Goal: Information Seeking & Learning: Learn about a topic

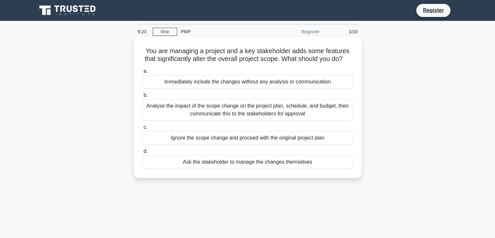
click at [146, 98] on span "b." at bounding box center [146, 95] width 4 height 6
click at [142, 97] on input "b. Analyse the impact of the scope change on the project plan, schedule, and bu…" at bounding box center [142, 95] width 0 height 4
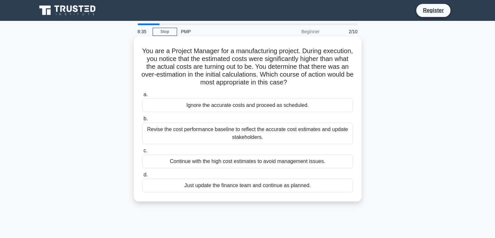
click at [224, 134] on div "Revise the cost performance baseline to reflect the accurate cost estimates and…" at bounding box center [247, 132] width 211 height 21
click at [142, 121] on input "b. Revise the cost performance baseline to reflect the accurate cost estimates …" at bounding box center [142, 119] width 0 height 4
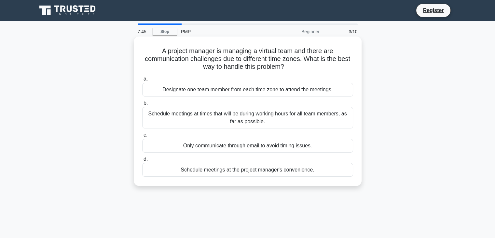
click at [277, 172] on div "Schedule meetings at the project manager's convenience." at bounding box center [247, 170] width 211 height 14
click at [142, 161] on input "d. Schedule meetings at the project manager's convenience." at bounding box center [142, 159] width 0 height 4
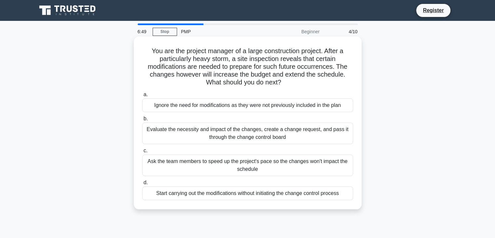
click at [166, 131] on div "Evaluate the necessity and impact of the changes, create a change request, and …" at bounding box center [247, 132] width 211 height 21
click at [142, 121] on input "b. Evaluate the necessity and impact of the changes, create a change request, a…" at bounding box center [142, 119] width 0 height 4
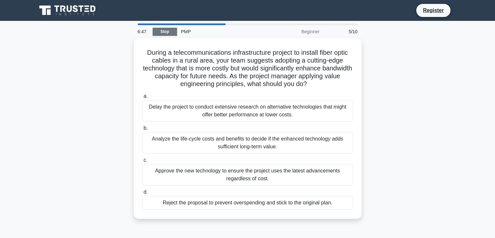
click at [167, 33] on link "Stop" at bounding box center [165, 32] width 24 height 8
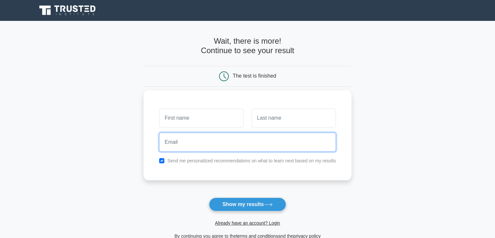
click at [179, 145] on input "email" at bounding box center [247, 141] width 177 height 19
type input "F"
type input "[EMAIL_ADDRESS][DOMAIN_NAME]"
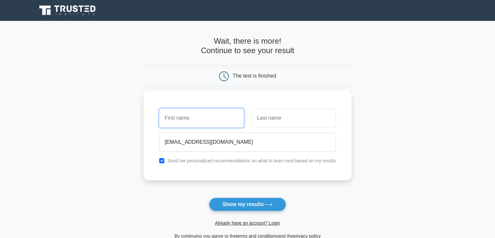
click at [175, 119] on input "text" at bounding box center [201, 117] width 84 height 19
type input "F"
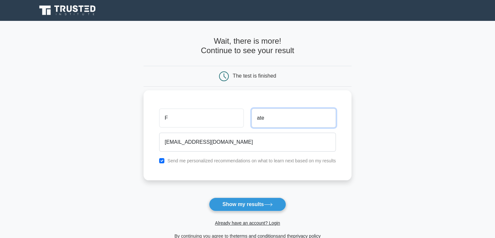
type input "aten"
drag, startPoint x: 267, startPoint y: 121, endPoint x: 257, endPoint y: 119, distance: 10.5
click at [257, 119] on input "aten" at bounding box center [294, 117] width 84 height 19
click at [170, 117] on input "F" at bounding box center [201, 117] width 84 height 19
paste input "aten"
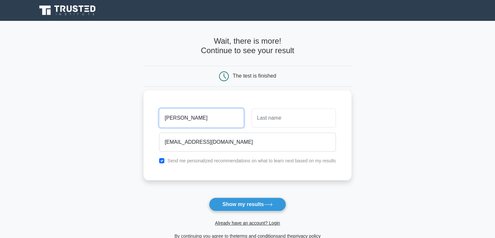
type input "[PERSON_NAME]"
click at [296, 118] on input "text" at bounding box center [294, 117] width 84 height 19
type input "F"
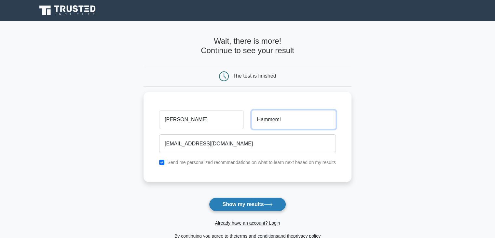
type input "Hammemi"
click at [245, 202] on button "Show my results" at bounding box center [247, 204] width 77 height 14
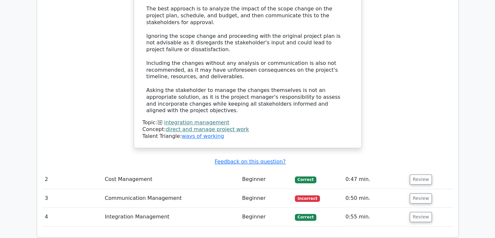
scroll to position [684, 0]
